Goal: Task Accomplishment & Management: Use online tool/utility

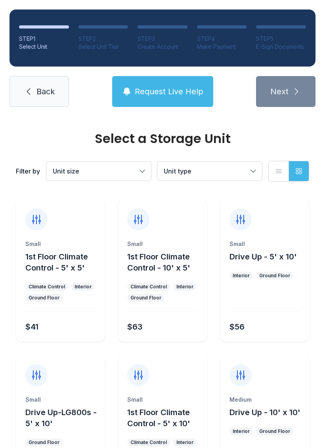
click at [34, 91] on link "Back" at bounding box center [39, 91] width 59 height 31
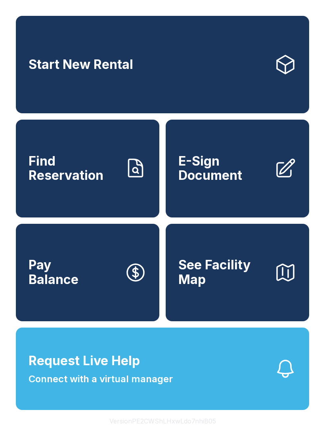
click at [88, 183] on span "Find Reservation" at bounding box center [73, 168] width 89 height 29
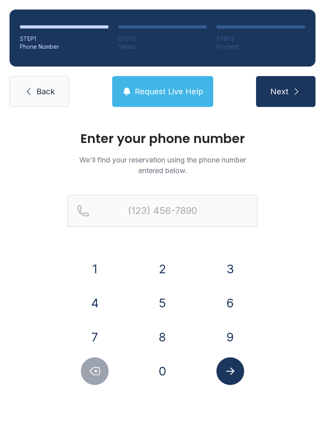
click at [166, 337] on button "8" at bounding box center [162, 337] width 28 height 28
click at [97, 263] on button "1" at bounding box center [95, 269] width 28 height 28
click at [164, 334] on button "8" at bounding box center [162, 337] width 28 height 28
click at [164, 264] on button "2" at bounding box center [162, 269] width 28 height 28
click at [101, 336] on button "7" at bounding box center [95, 337] width 28 height 28
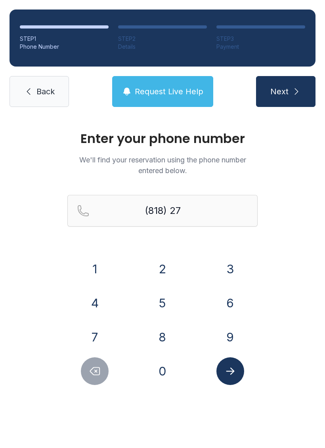
click at [98, 267] on button "1" at bounding box center [95, 269] width 28 height 28
click at [228, 303] on button "6" at bounding box center [230, 303] width 28 height 28
click at [171, 302] on button "5" at bounding box center [162, 303] width 28 height 28
click at [101, 329] on button "7" at bounding box center [95, 337] width 28 height 28
click at [169, 373] on button "0" at bounding box center [162, 371] width 28 height 28
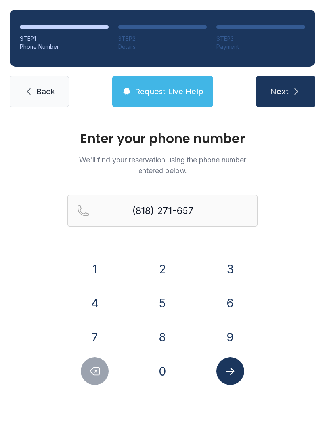
type input "[PHONE_NUMBER]"
click at [285, 86] on span "Next" at bounding box center [279, 91] width 18 height 11
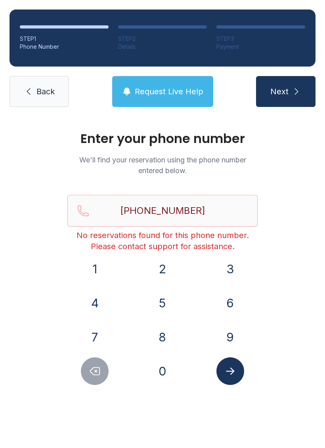
click at [32, 93] on icon at bounding box center [29, 92] width 10 height 10
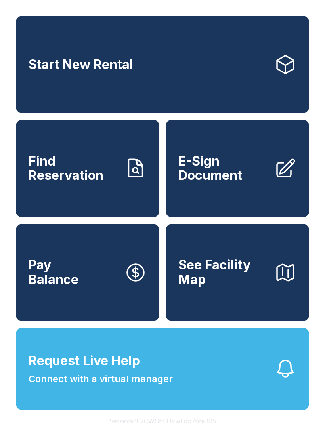
click at [236, 183] on span "E-Sign Document" at bounding box center [222, 168] width 89 height 29
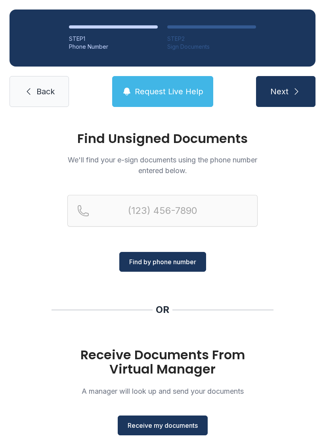
click at [177, 420] on span "Receive my documents" at bounding box center [162, 425] width 70 height 10
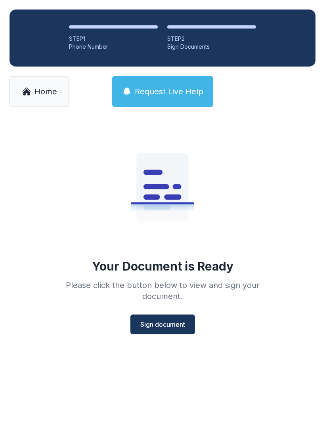
click at [167, 322] on span "Sign document" at bounding box center [162, 324] width 45 height 10
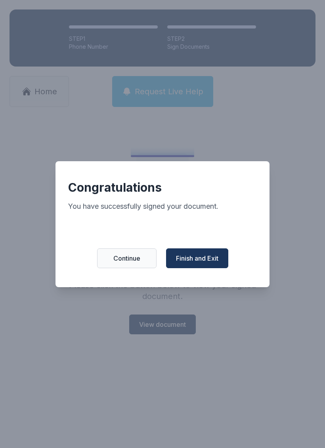
click at [207, 260] on span "Finish and Exit" at bounding box center [197, 258] width 42 height 10
